Goal: Transaction & Acquisition: Purchase product/service

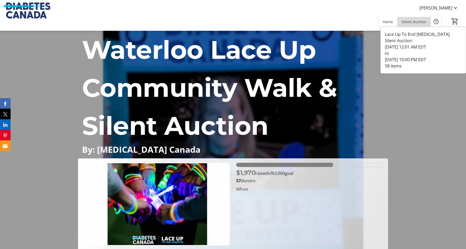
click at [416, 21] on span "Silent Auction" at bounding box center [413, 22] width 25 height 6
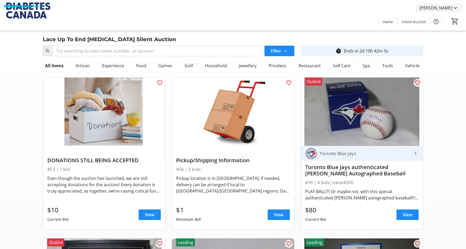
click at [457, 8] on mat-icon at bounding box center [455, 8] width 6 height 6
click at [352, 34] on div at bounding box center [233, 124] width 466 height 249
